Goal: Task Accomplishment & Management: Manage account settings

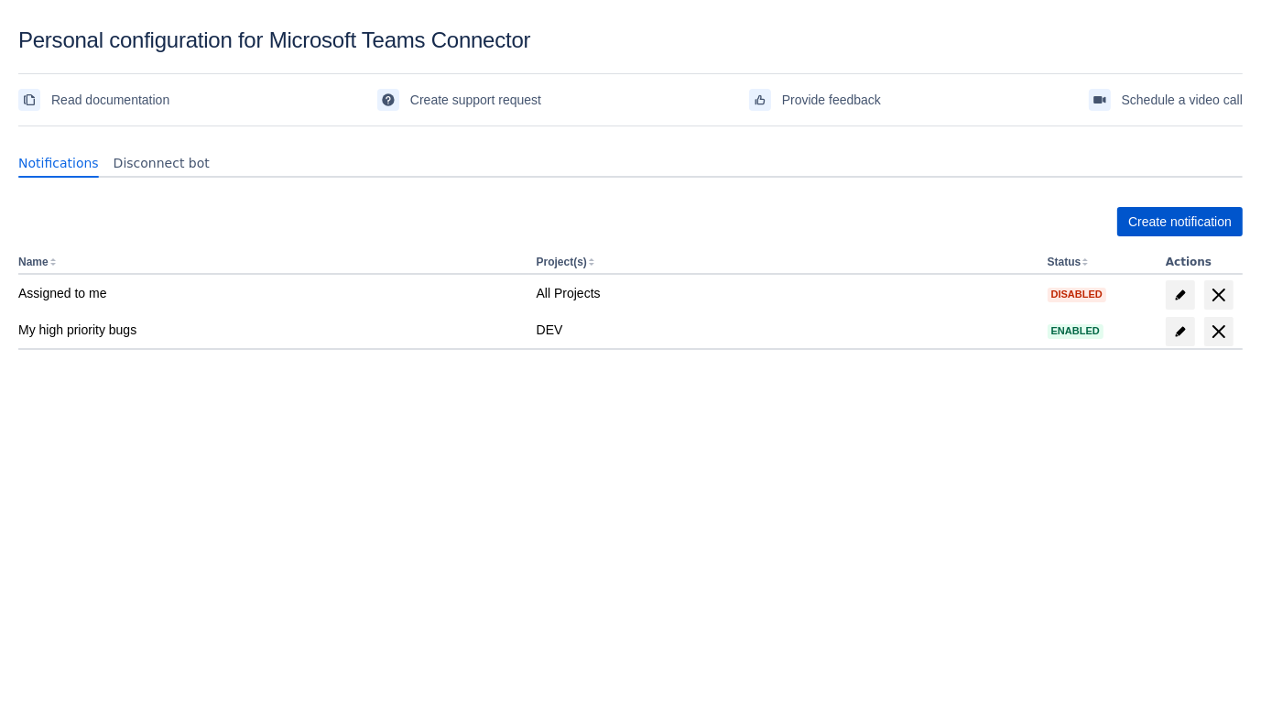
click at [1166, 211] on span "Create notification" at bounding box center [1179, 221] width 103 height 29
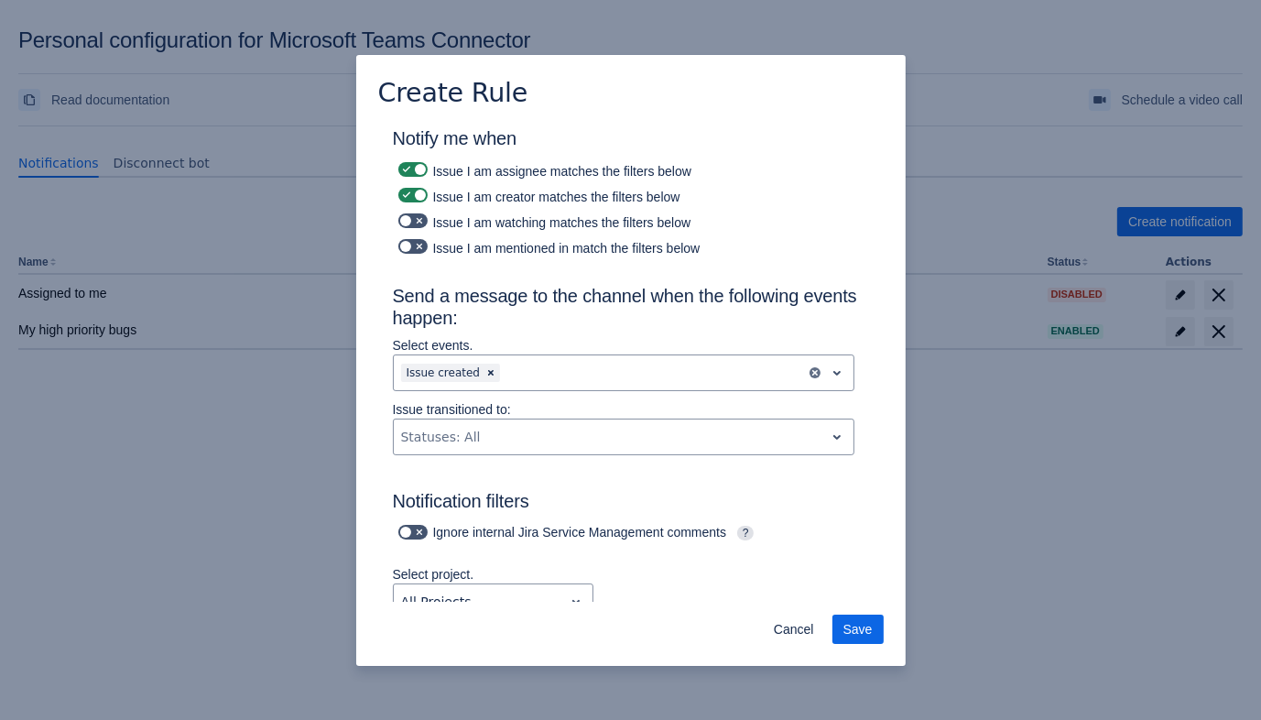
click at [522, 250] on div "Issue I am mentioned in match the filters below" at bounding box center [631, 246] width 476 height 26
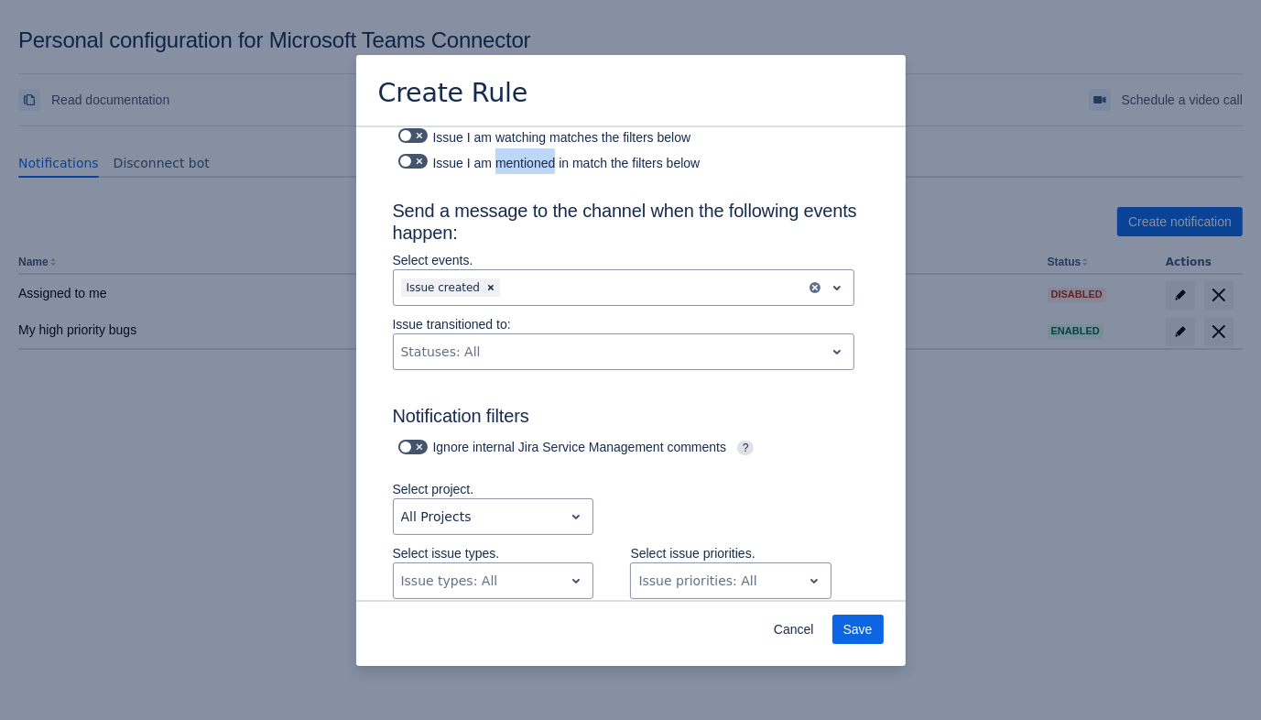
scroll to position [80, 0]
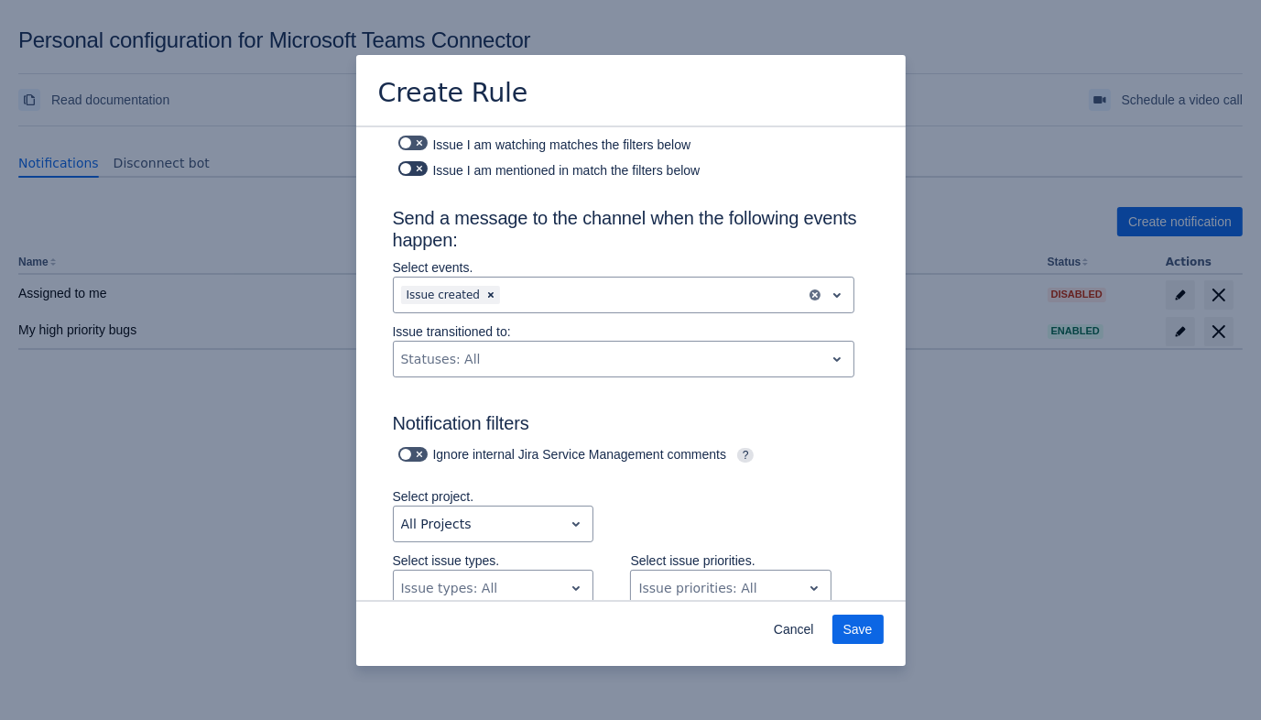
click at [416, 167] on span at bounding box center [419, 168] width 15 height 15
click at [410, 167] on input "checkbox" at bounding box center [404, 169] width 12 height 12
checkbox input "true"
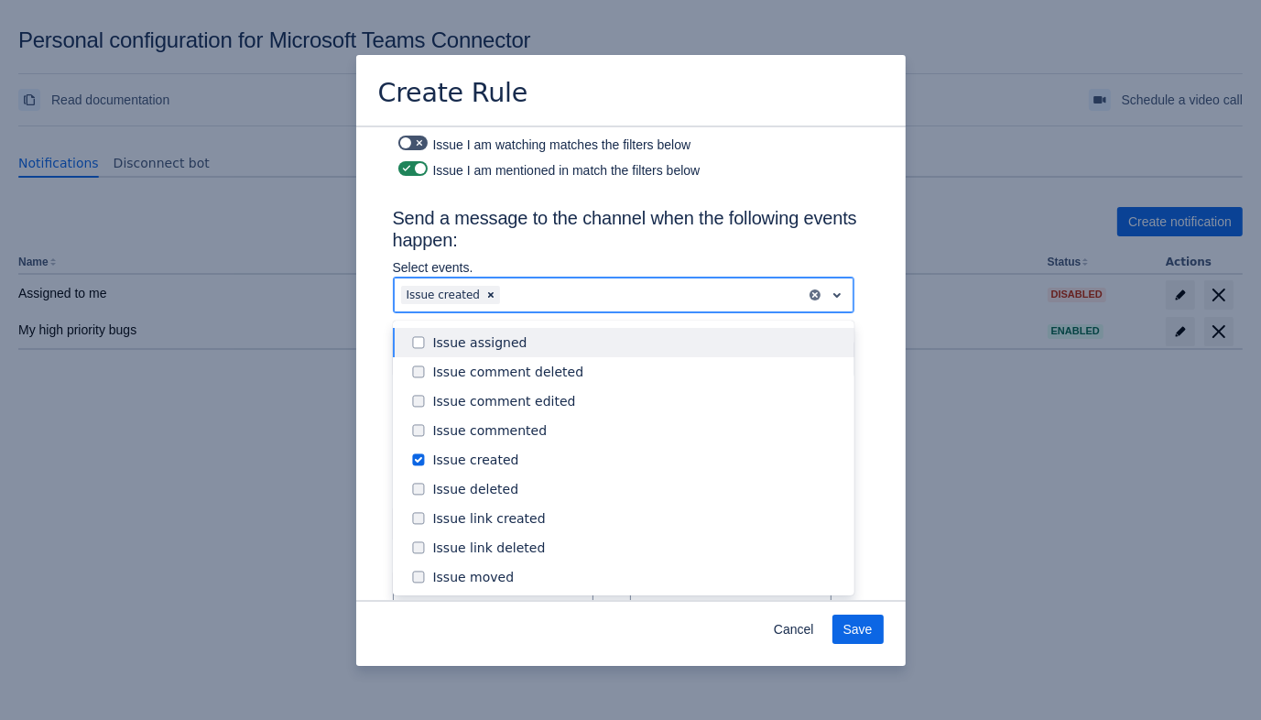
click at [527, 288] on div at bounding box center [651, 295] width 294 height 22
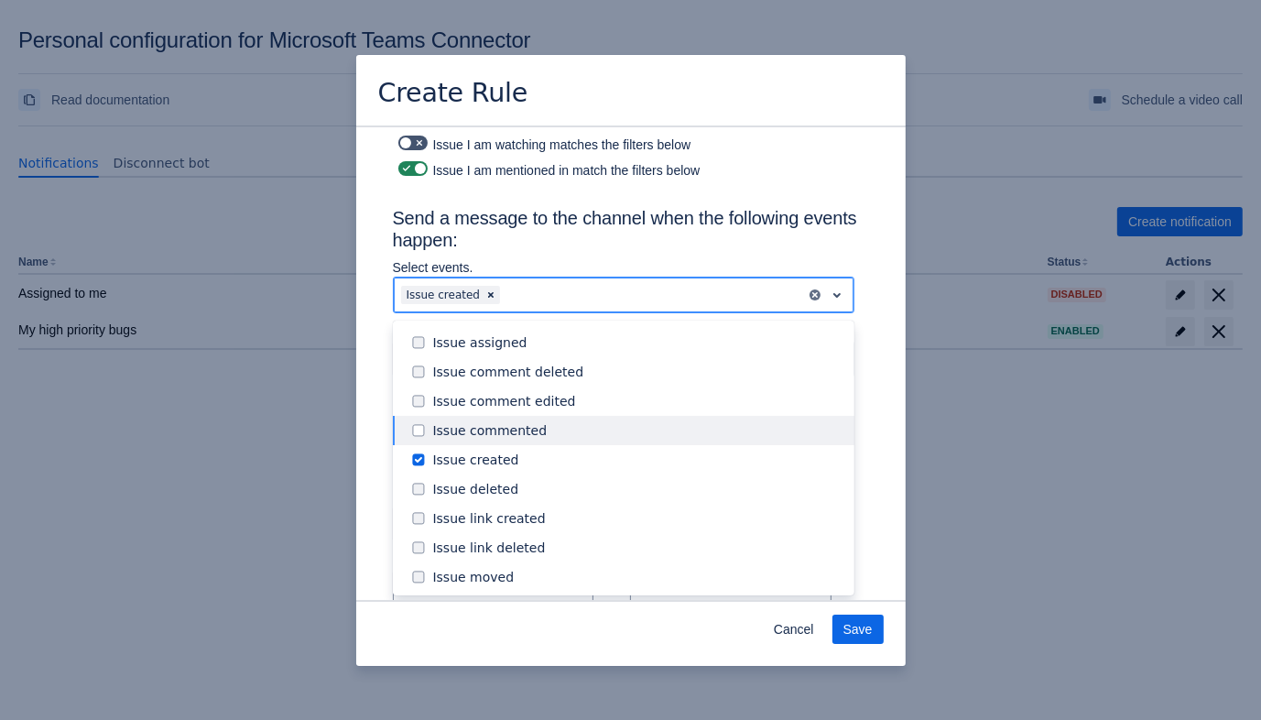
click at [532, 432] on div "Issue commented" at bounding box center [638, 430] width 410 height 18
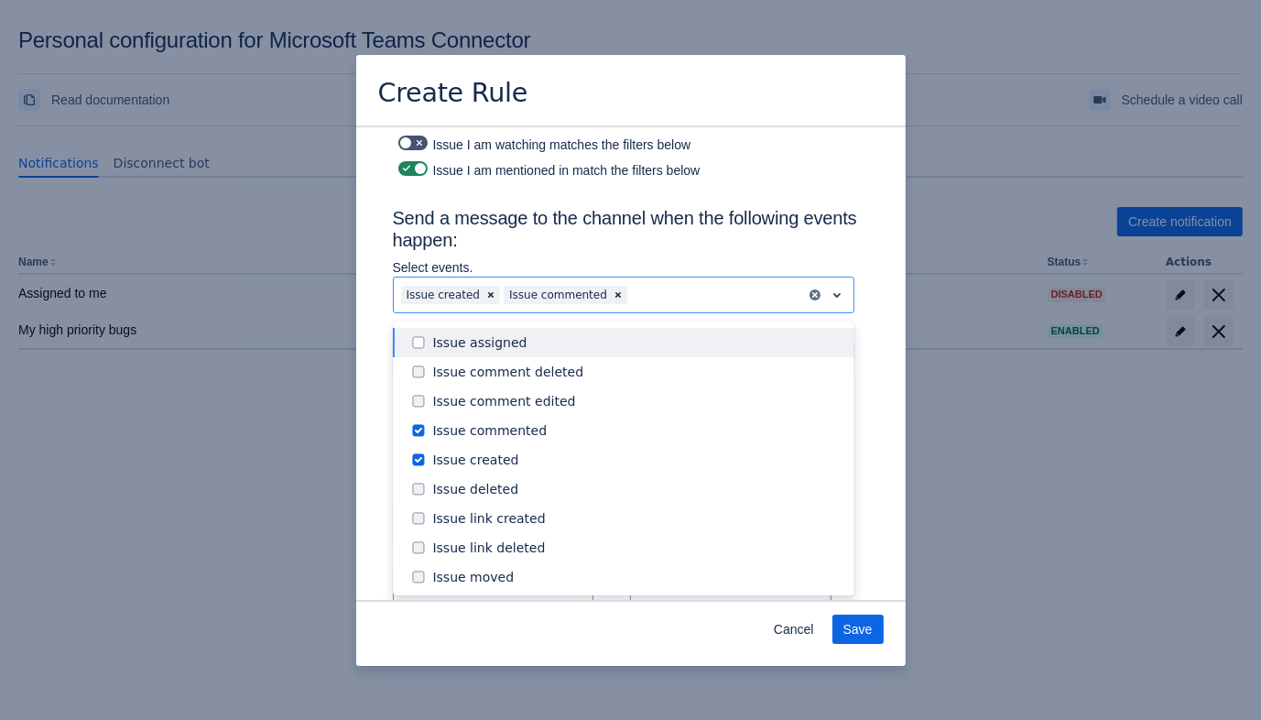
click at [627, 237] on h3 "Send a message to the channel when the following events happen:" at bounding box center [631, 232] width 476 height 51
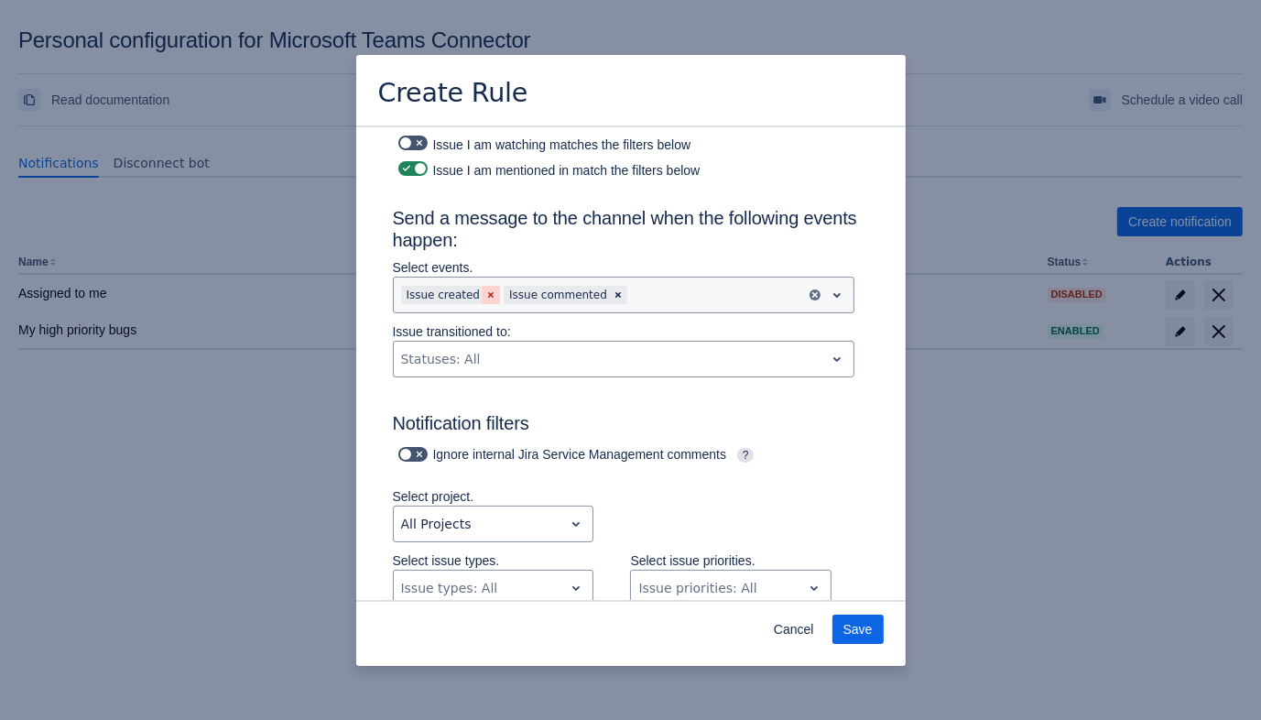
click at [486, 298] on span "Clear" at bounding box center [490, 294] width 15 height 15
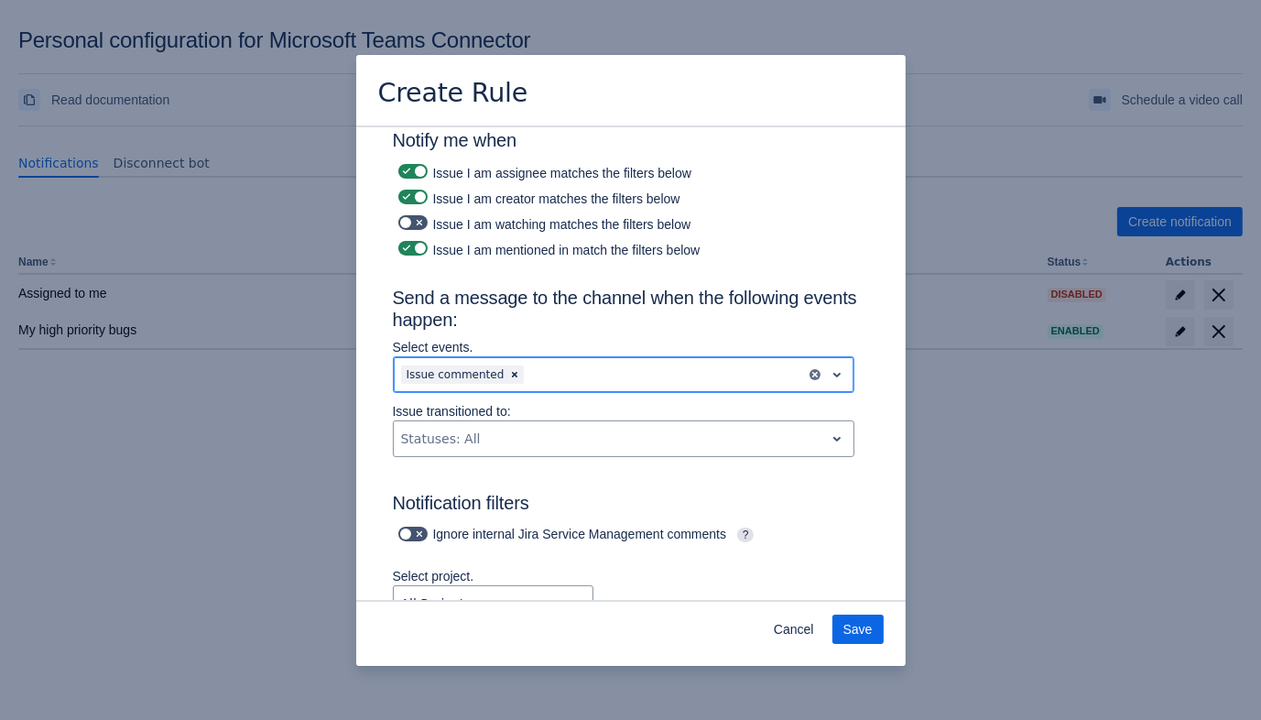
scroll to position [11, 0]
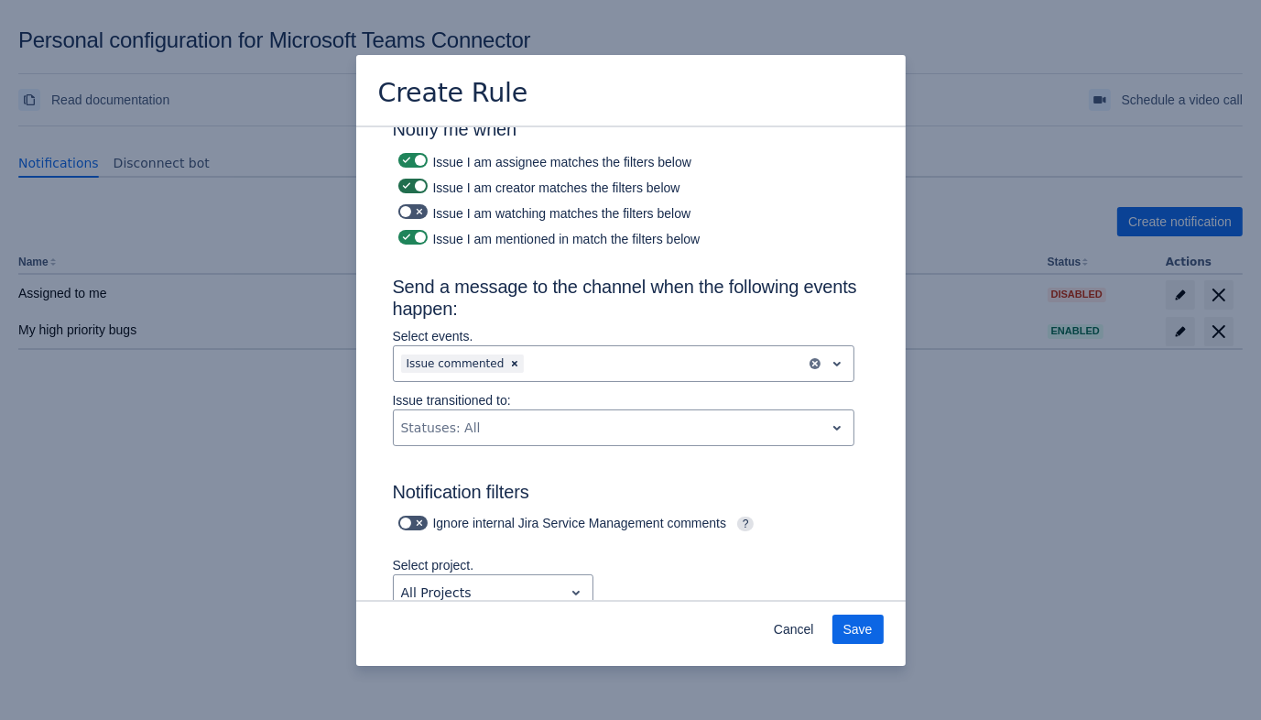
click at [427, 182] on label at bounding box center [413, 186] width 37 height 22
click at [410, 182] on input "checkbox" at bounding box center [404, 186] width 12 height 12
checkbox input "false"
click at [426, 161] on span at bounding box center [419, 160] width 15 height 15
click at [410, 161] on input "checkbox" at bounding box center [404, 161] width 12 height 12
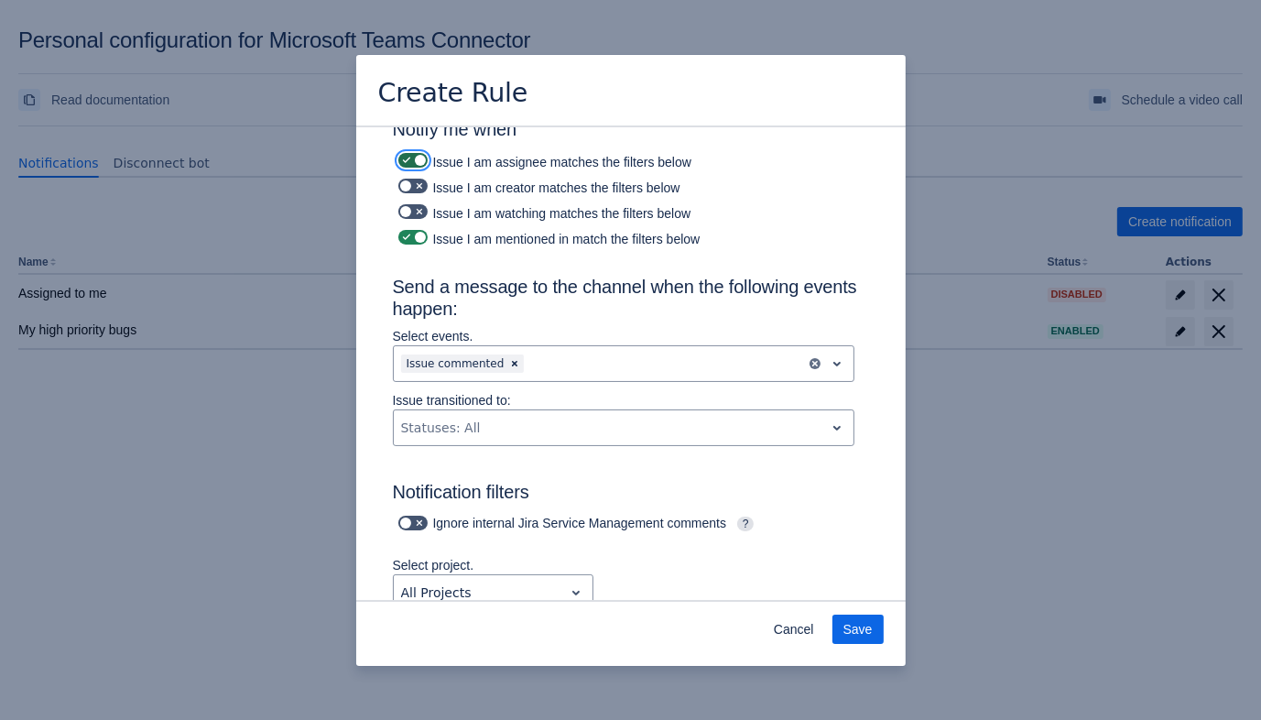
checkbox input "false"
drag, startPoint x: 507, startPoint y: 236, endPoint x: 717, endPoint y: 237, distance: 209.7
click at [717, 237] on div "Issue I am mentioned in match the filters below" at bounding box center [631, 237] width 476 height 26
drag, startPoint x: 712, startPoint y: 237, endPoint x: 468, endPoint y: 250, distance: 244.8
click at [461, 235] on div "Issue I am mentioned in match the filters below" at bounding box center [631, 237] width 476 height 26
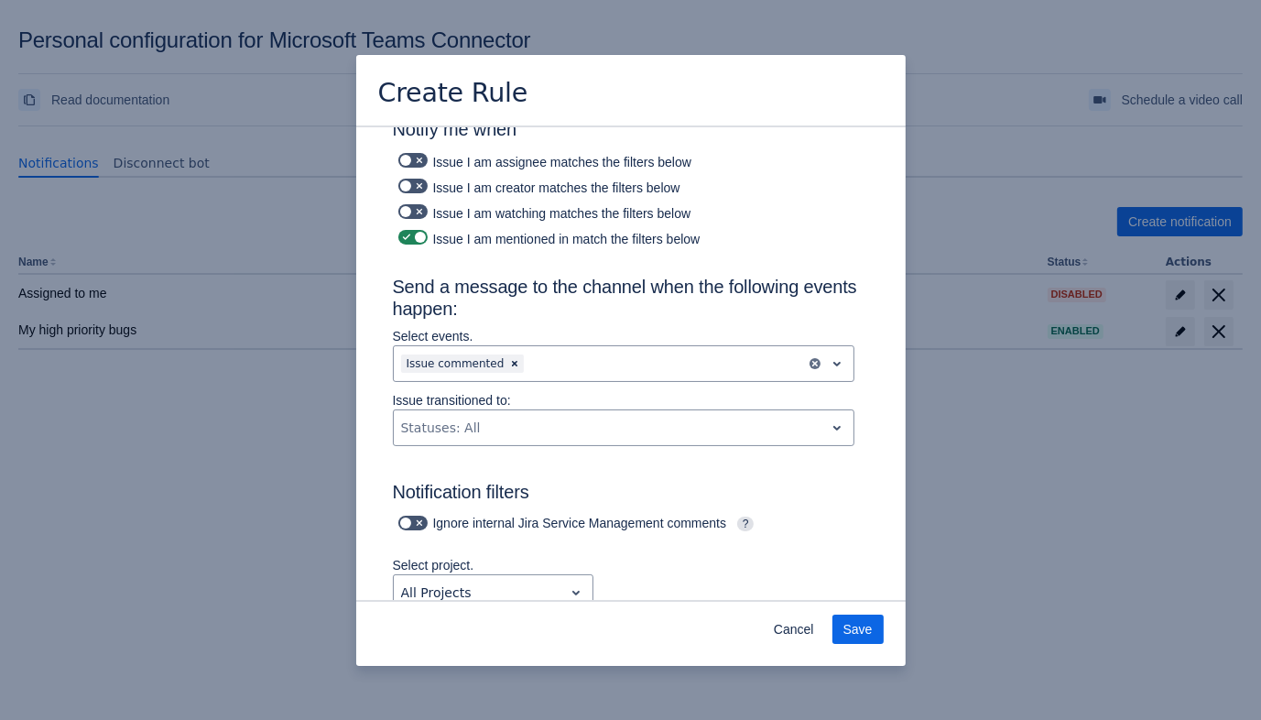
drag, startPoint x: 489, startPoint y: 234, endPoint x: 592, endPoint y: 237, distance: 103.5
click at [592, 237] on div "Issue I am mentioned in match the filters below" at bounding box center [631, 237] width 476 height 26
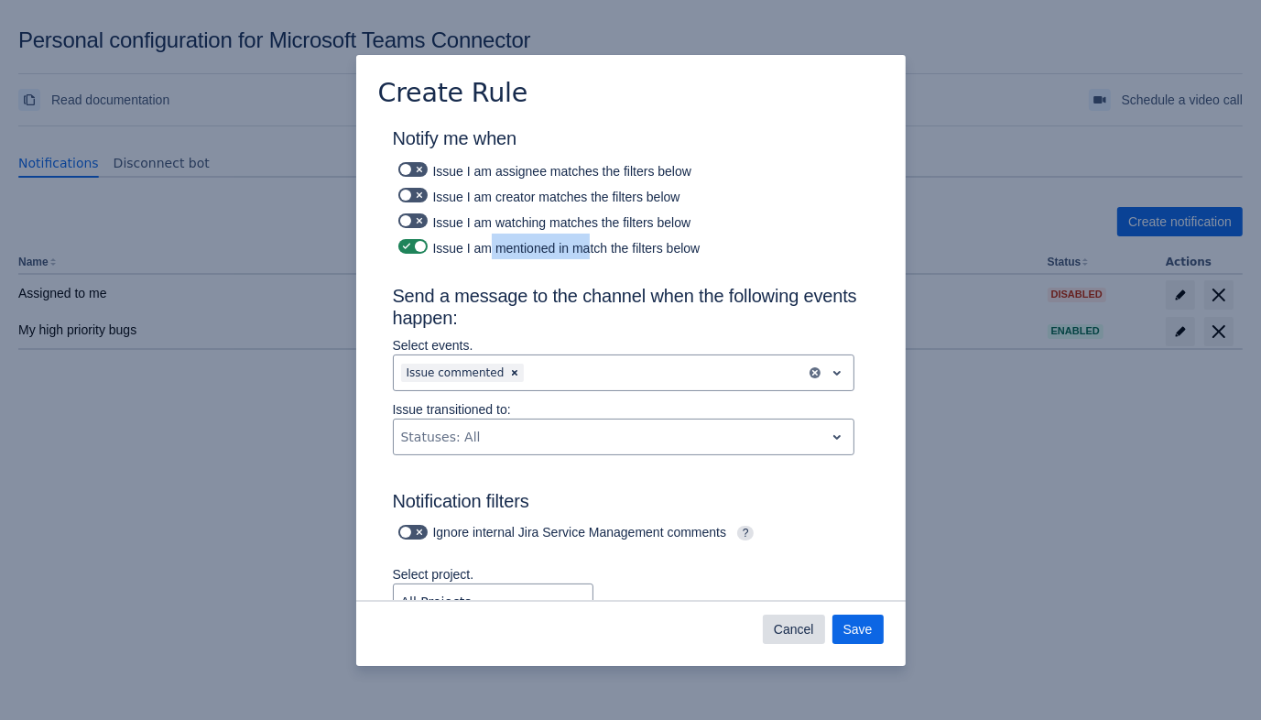
click at [784, 620] on span "Cancel" at bounding box center [794, 628] width 40 height 29
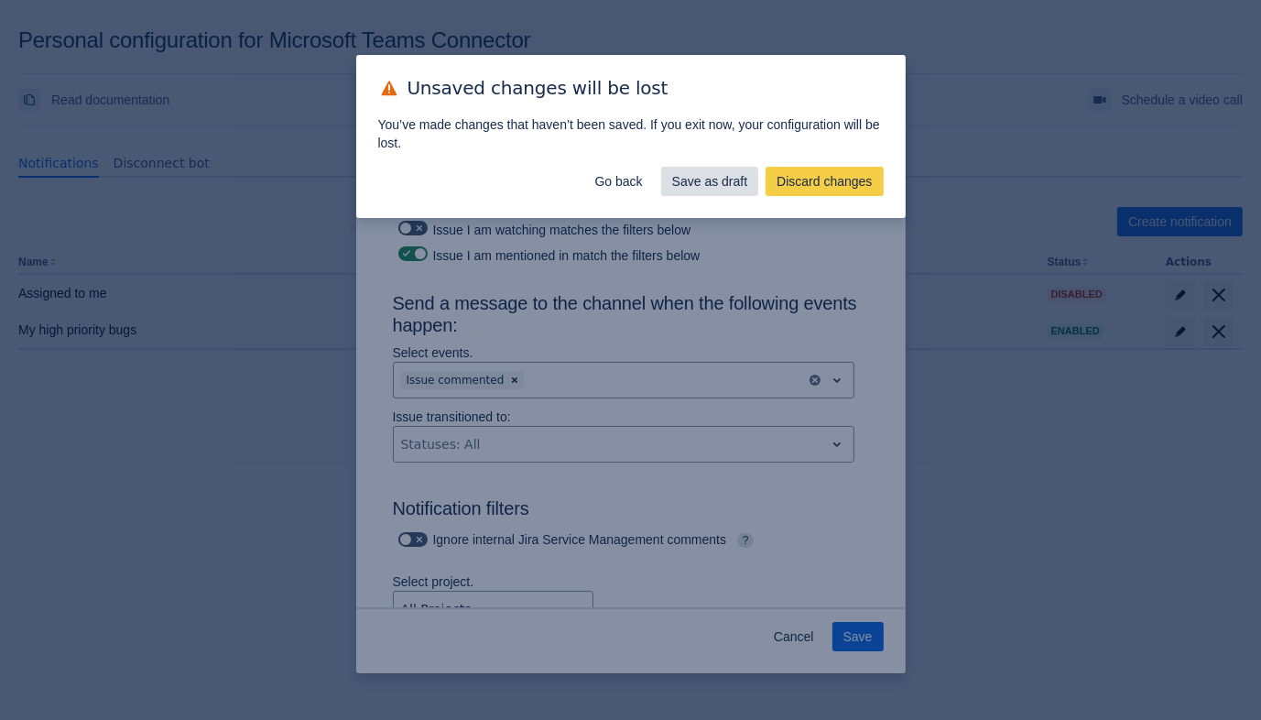
click at [721, 177] on span "Save as draft" at bounding box center [710, 181] width 76 height 29
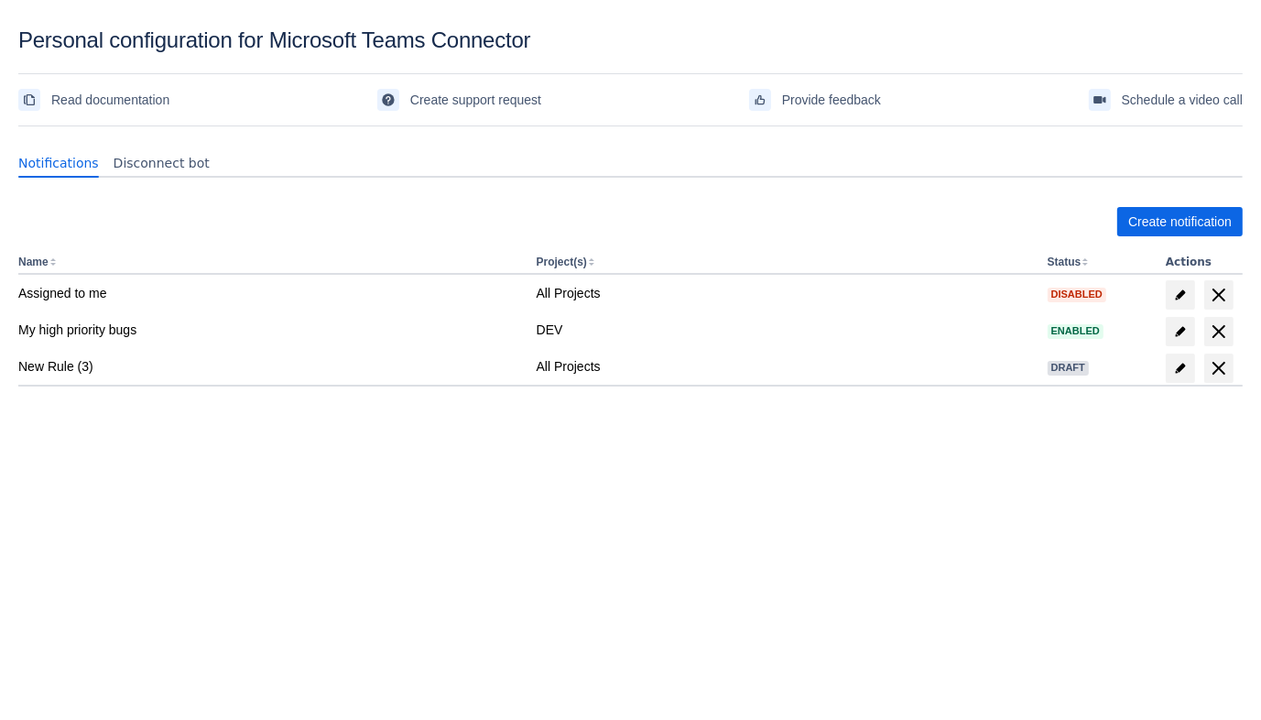
click at [818, 199] on div "Create notification Name Project(s) Status Actions Assigned to me All Projects …" at bounding box center [630, 336] width 1224 height 289
